Goal: Find specific page/section: Find specific page/section

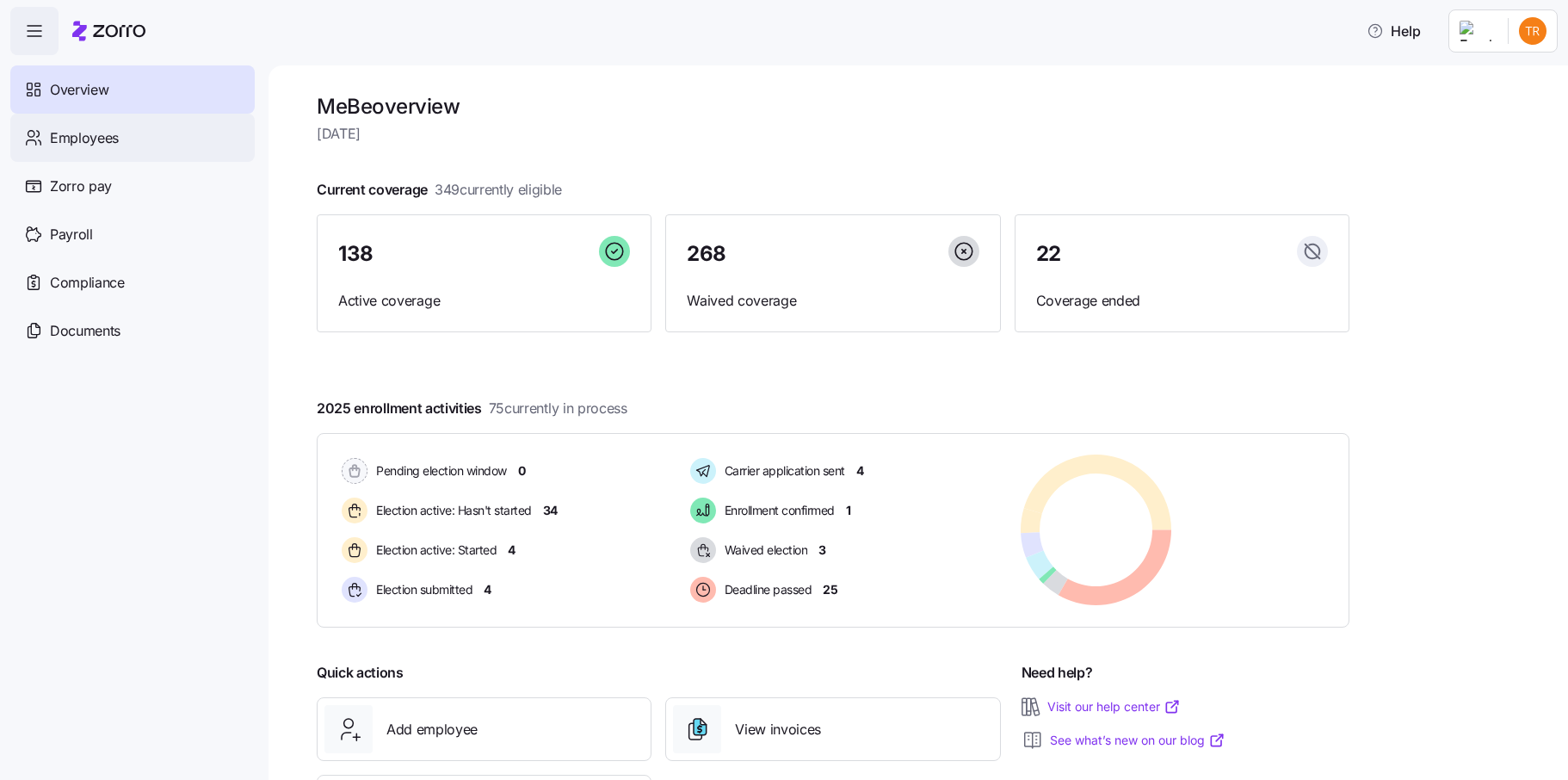
click at [128, 145] on div "Employees" at bounding box center [132, 137] width 245 height 48
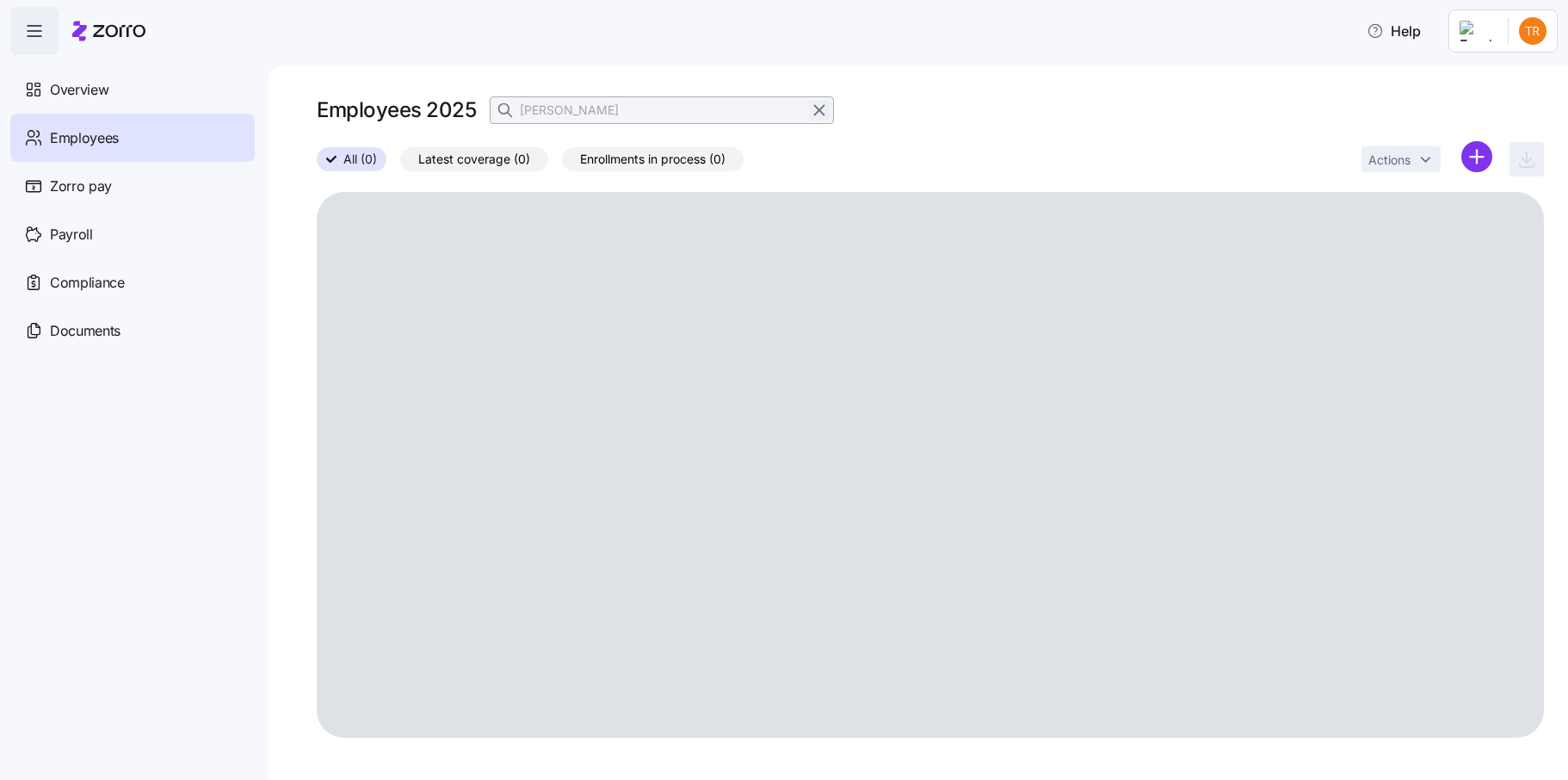
click at [815, 114] on icon "button" at bounding box center [820, 110] width 10 height 10
click at [507, 112] on icon "button" at bounding box center [507, 110] width 17 height 17
click at [562, 110] on input at bounding box center [661, 109] width 344 height 28
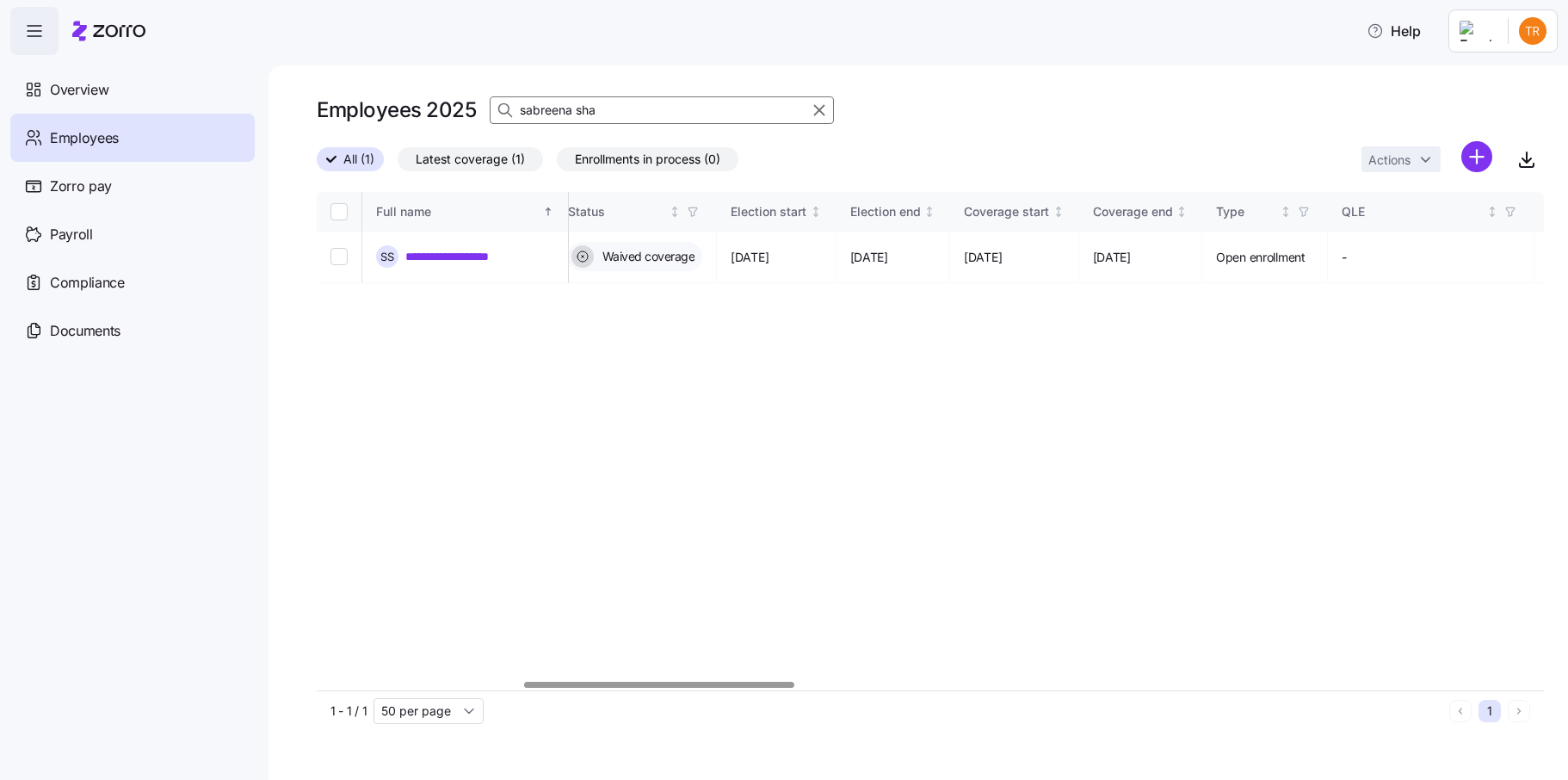
click at [767, 686] on div at bounding box center [659, 684] width 271 height 6
type input "sabreena sha"
